Goal: Go to known website: Access a specific website the user already knows

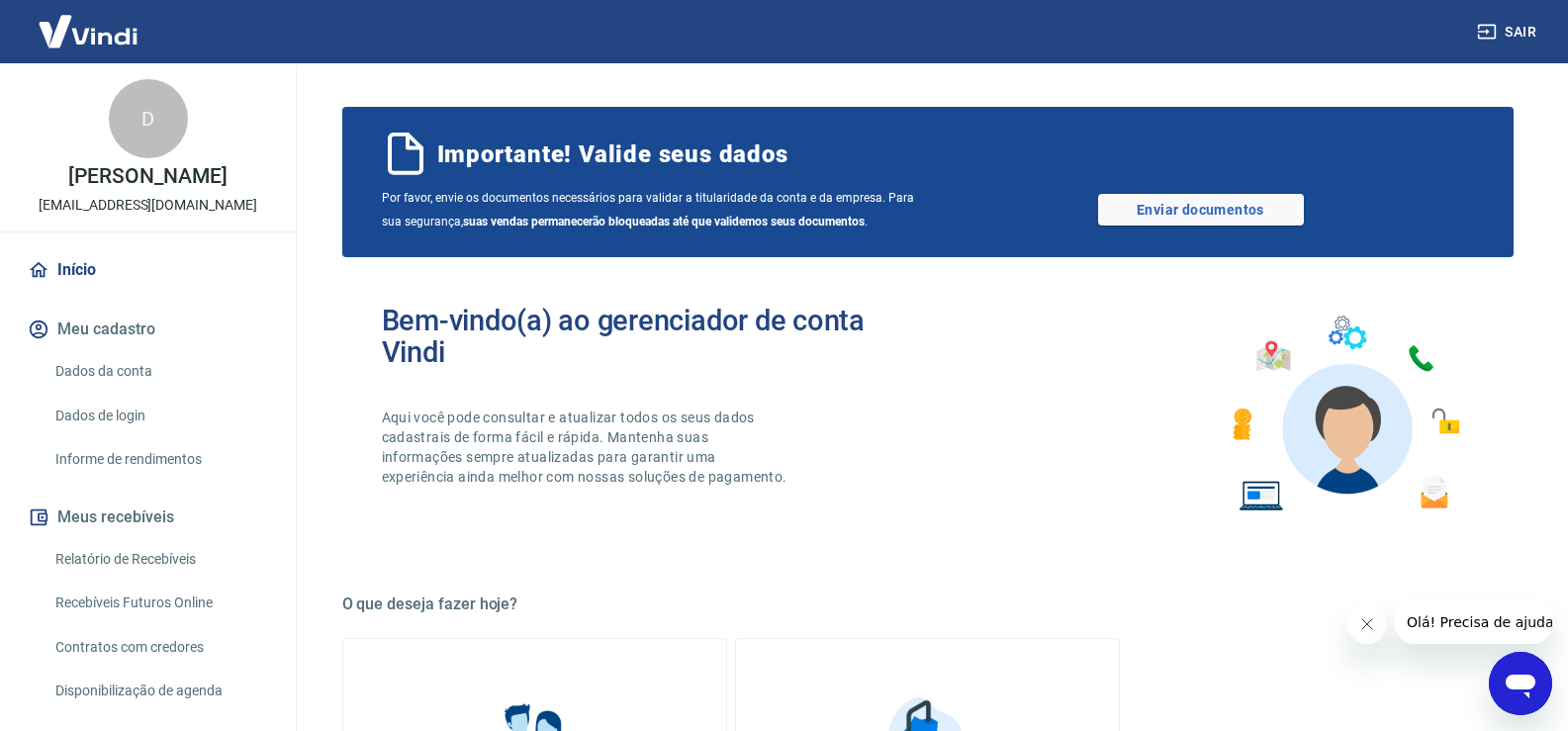
scroll to position [965, 0]
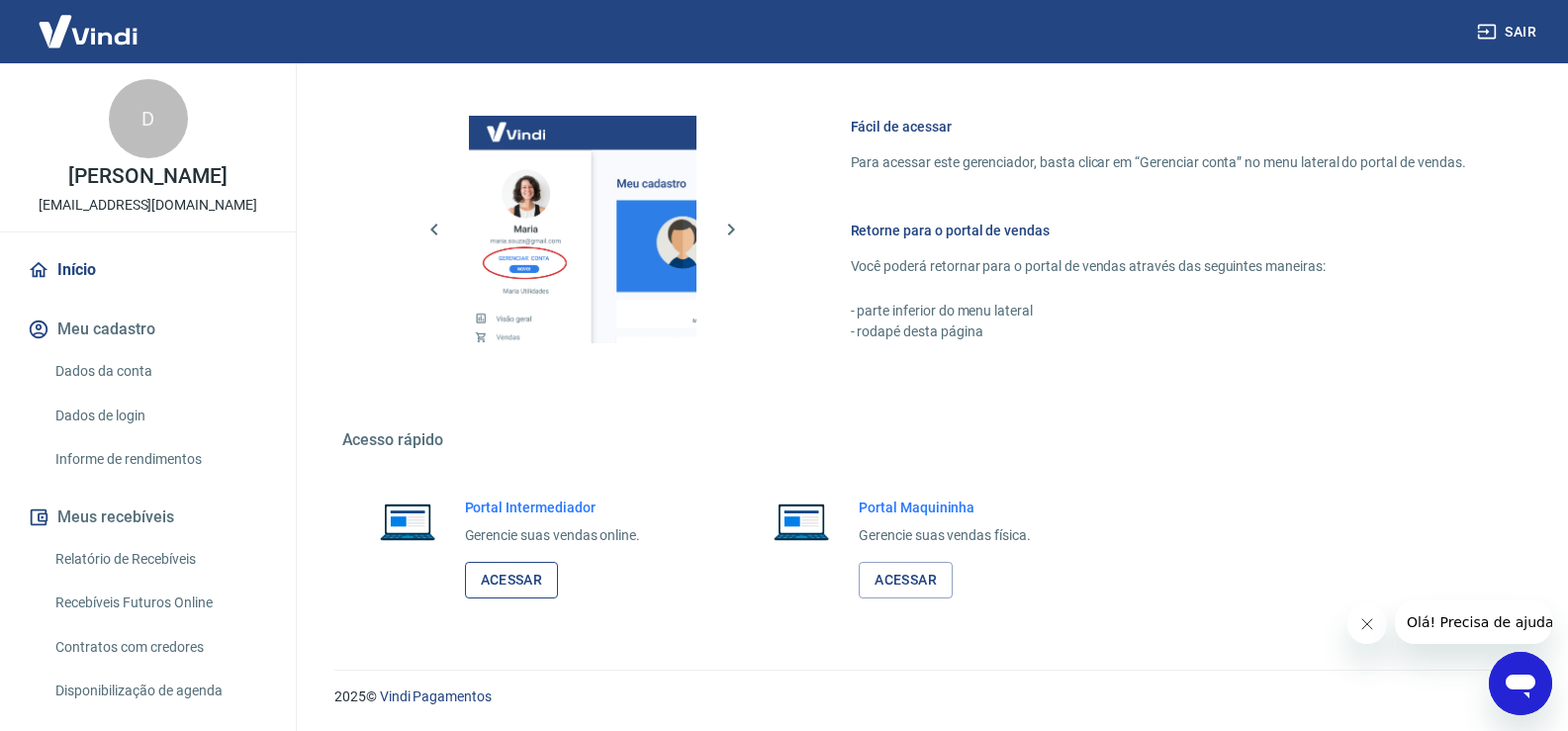
click at [503, 594] on link "Acessar" at bounding box center [511, 580] width 94 height 37
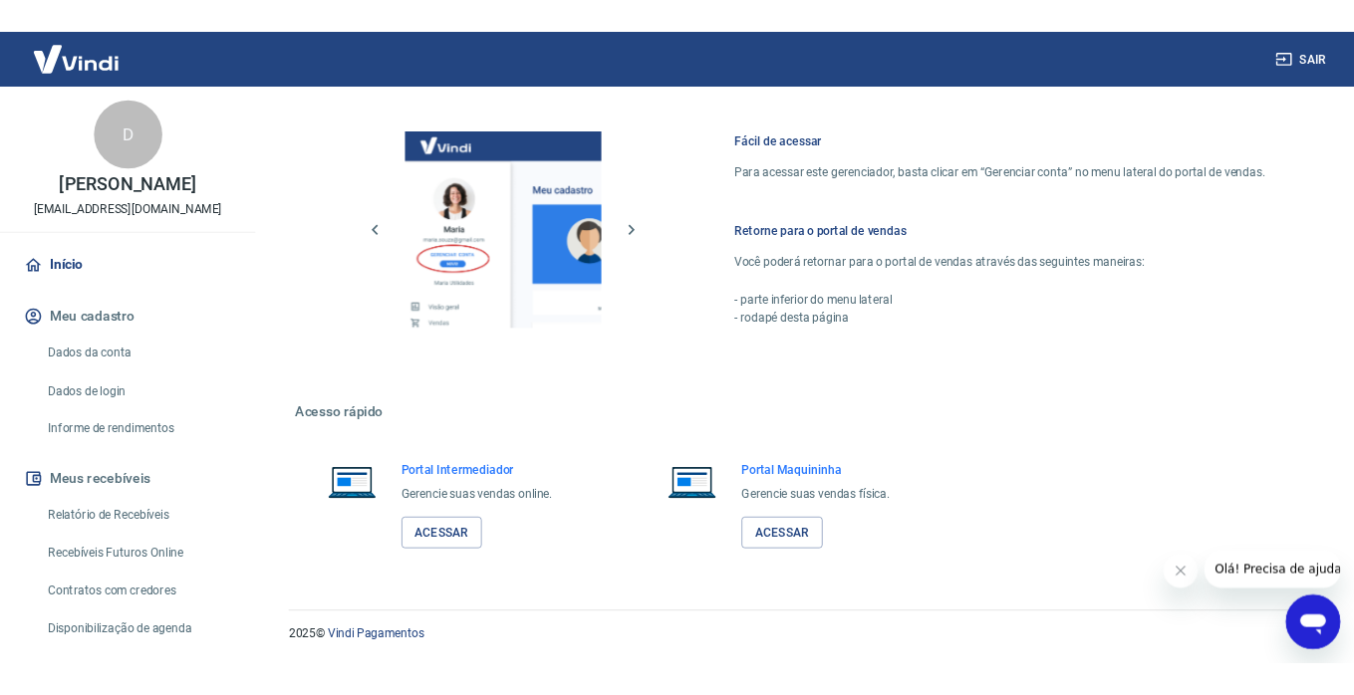
scroll to position [1017, 0]
